Goal: Navigation & Orientation: Find specific page/section

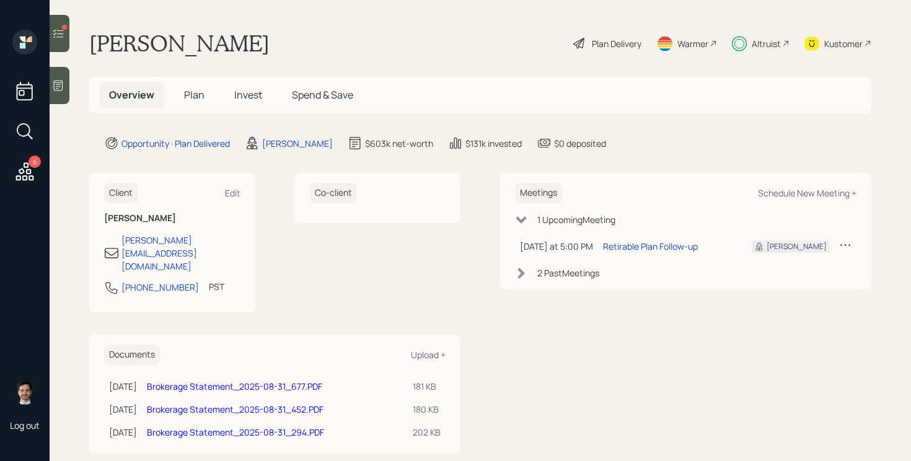
click at [59, 29] on icon at bounding box center [58, 33] width 12 height 12
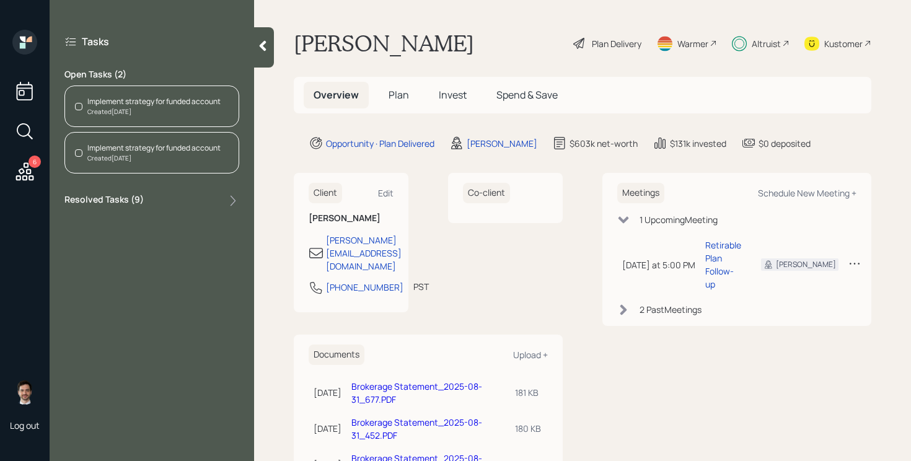
click at [269, 45] on icon at bounding box center [263, 46] width 12 height 12
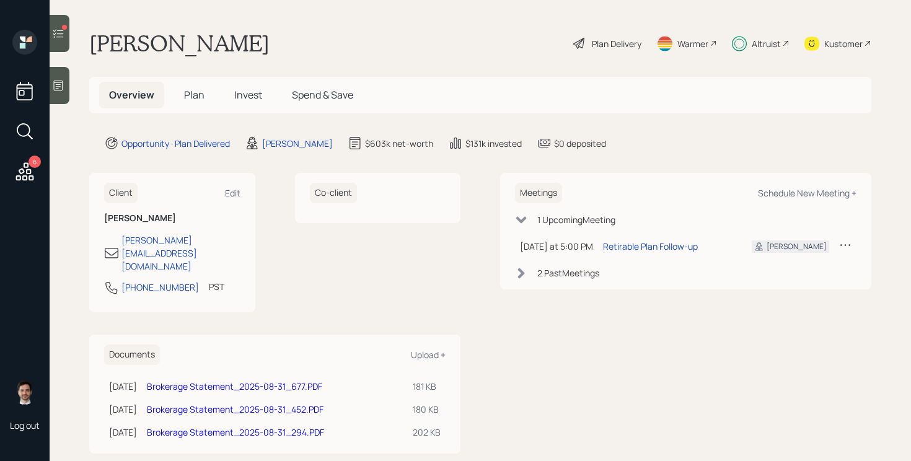
click at [253, 92] on span "Invest" at bounding box center [248, 95] width 28 height 14
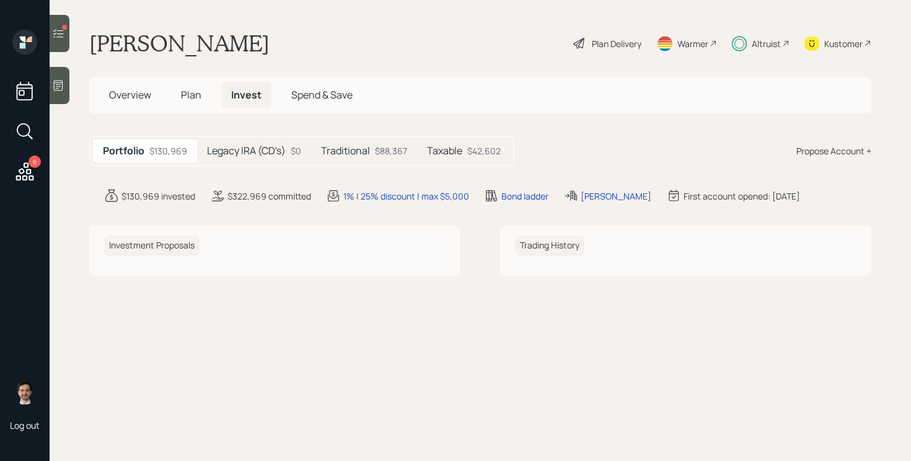
click at [247, 159] on div "Legacy IRA (CD's) $0" at bounding box center [254, 150] width 114 height 23
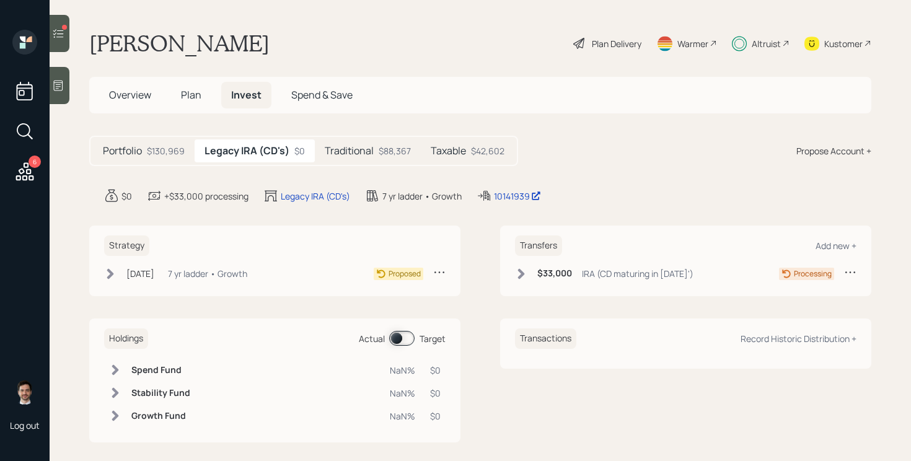
click at [363, 147] on h5 "Traditional" at bounding box center [349, 151] width 49 height 12
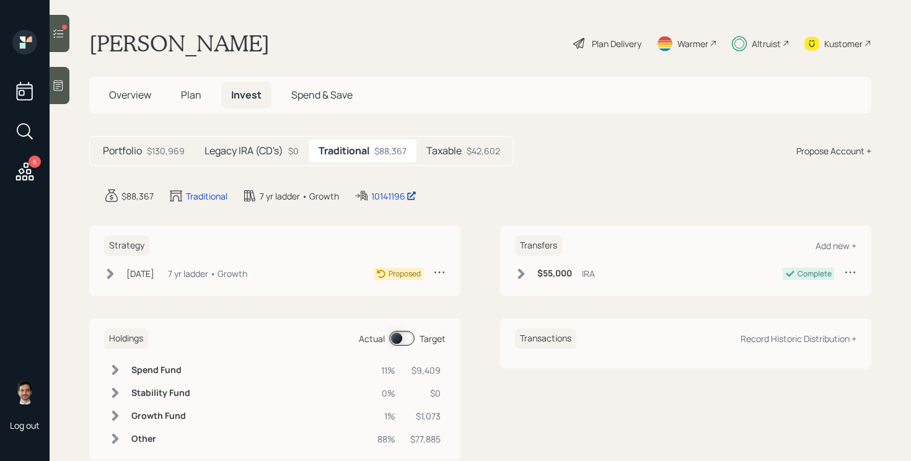
click at [458, 146] on h5 "Taxable" at bounding box center [443, 151] width 35 height 12
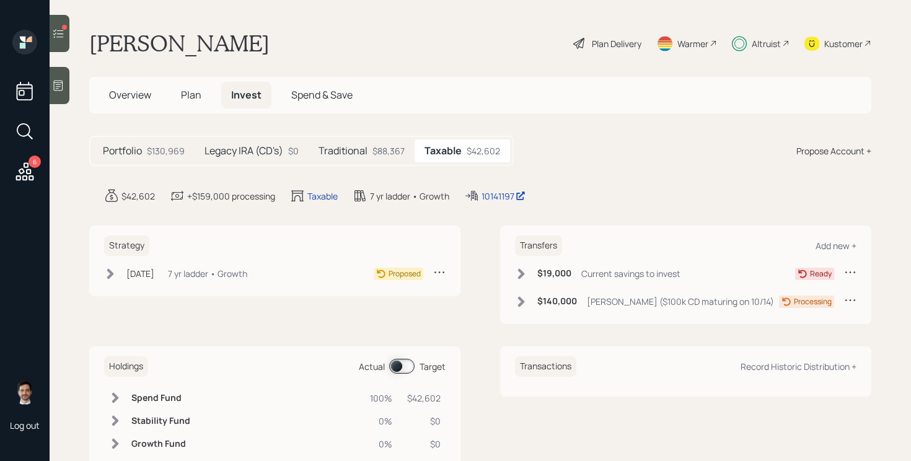
click at [363, 142] on div "Traditional $88,367" at bounding box center [362, 150] width 106 height 23
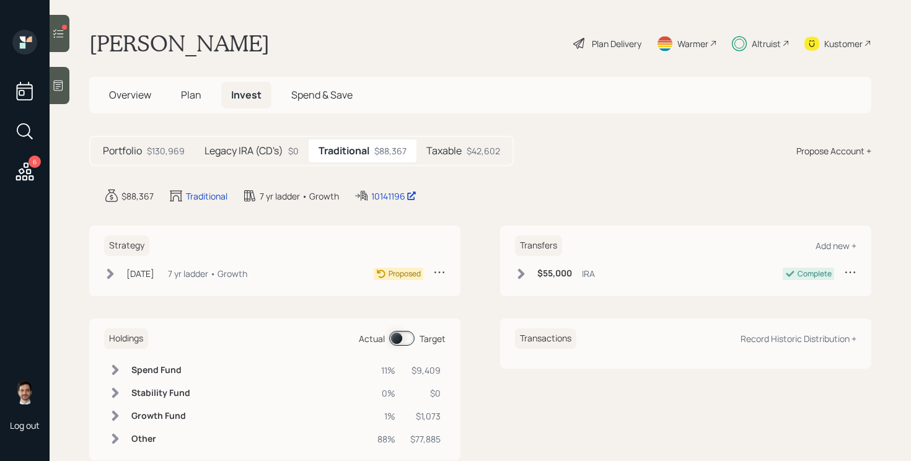
click at [274, 150] on h5 "Legacy IRA (CD's)" at bounding box center [243, 151] width 79 height 12
